Goal: Task Accomplishment & Management: Manage account settings

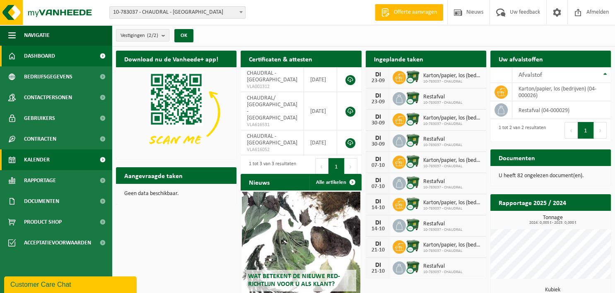
click at [56, 164] on link "Kalender" at bounding box center [56, 159] width 112 height 21
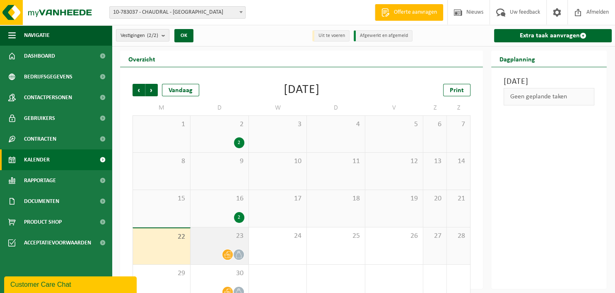
click at [218, 245] on div "23" at bounding box center [220, 245] width 58 height 37
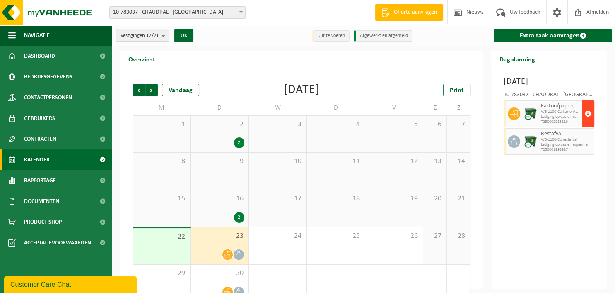
click at [591, 122] on span "button" at bounding box center [588, 113] width 7 height 17
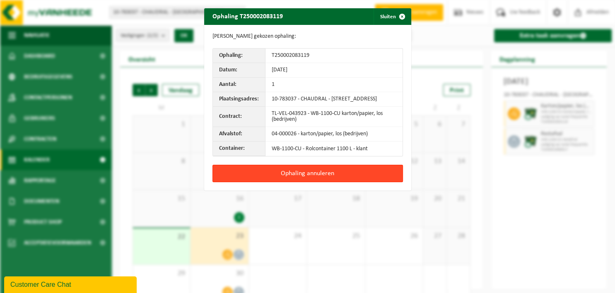
click at [327, 177] on button "Ophaling annuleren" at bounding box center [308, 173] width 191 height 17
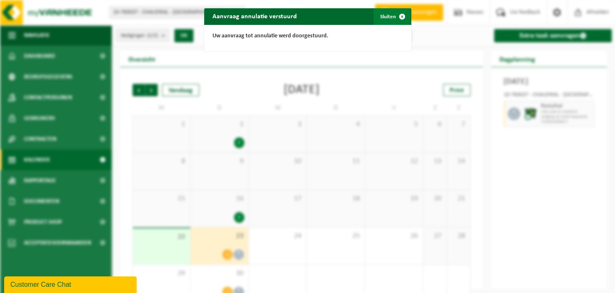
click at [389, 20] on button "Sluiten" at bounding box center [392, 16] width 37 height 17
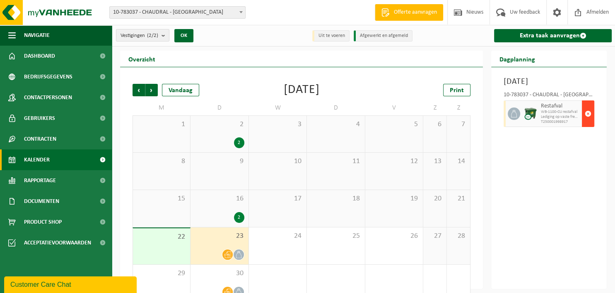
click at [585, 122] on span "button" at bounding box center [588, 113] width 7 height 17
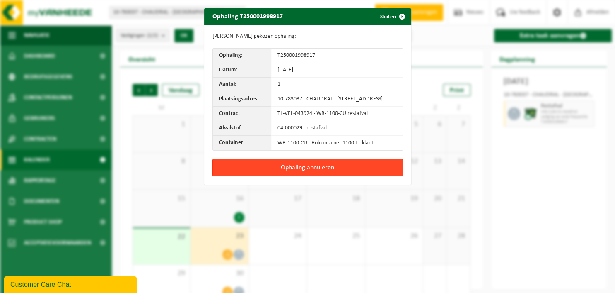
click at [308, 173] on button "Ophaling annuleren" at bounding box center [308, 167] width 191 height 17
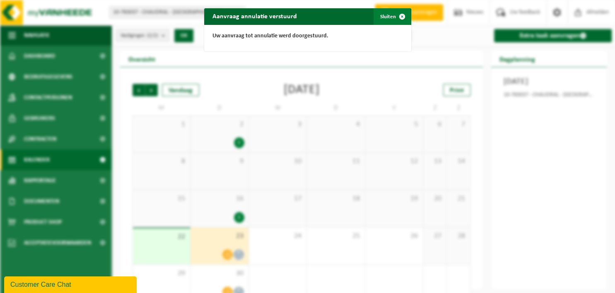
click at [395, 20] on span "button" at bounding box center [402, 16] width 17 height 17
